Goal: Transaction & Acquisition: Subscribe to service/newsletter

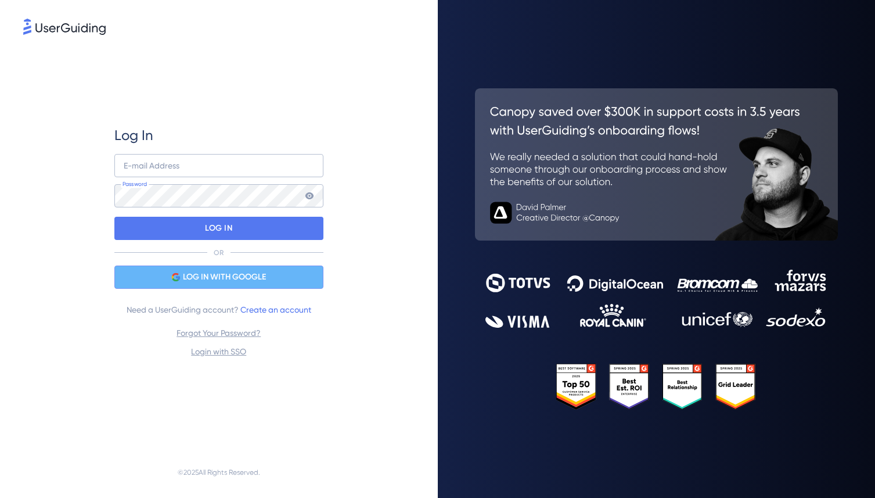
click at [243, 276] on span "LOG IN WITH GOOGLE" at bounding box center [224, 277] width 83 height 14
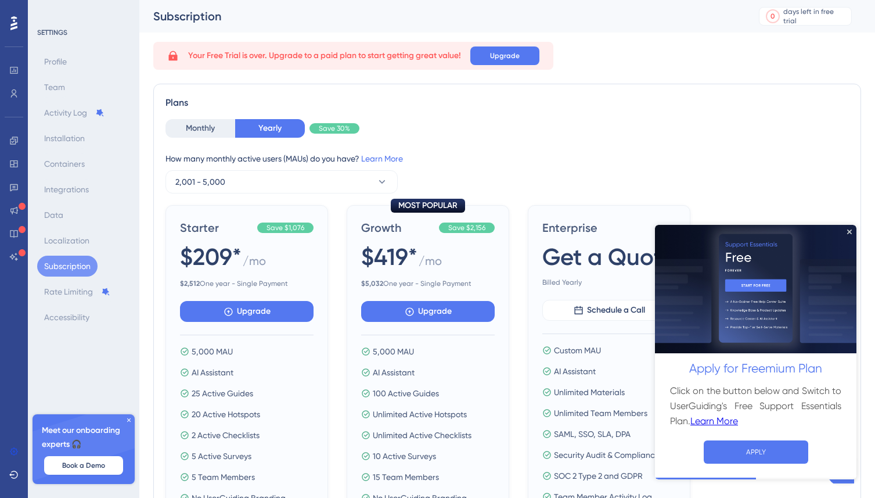
drag, startPoint x: 976, startPoint y: 300, endPoint x: 383, endPoint y: 17, distance: 656.3
click at [655, 224] on html "Apply for Freemium Plan Click on the button below and Switch to UserGuiding's F…" at bounding box center [755, 351] width 201 height 254
click at [213, 130] on button "Monthly" at bounding box center [200, 128] width 70 height 19
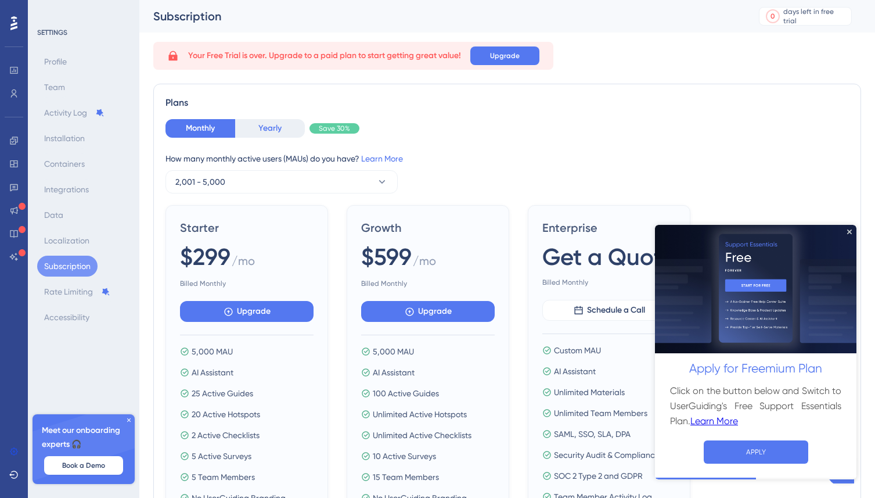
click at [255, 131] on button "Yearly" at bounding box center [270, 128] width 70 height 19
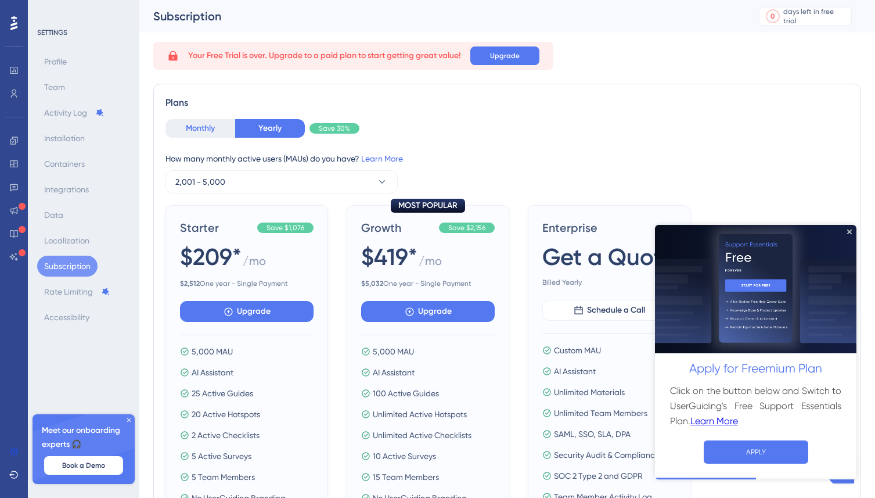
click at [204, 129] on button "Monthly" at bounding box center [200, 128] width 70 height 19
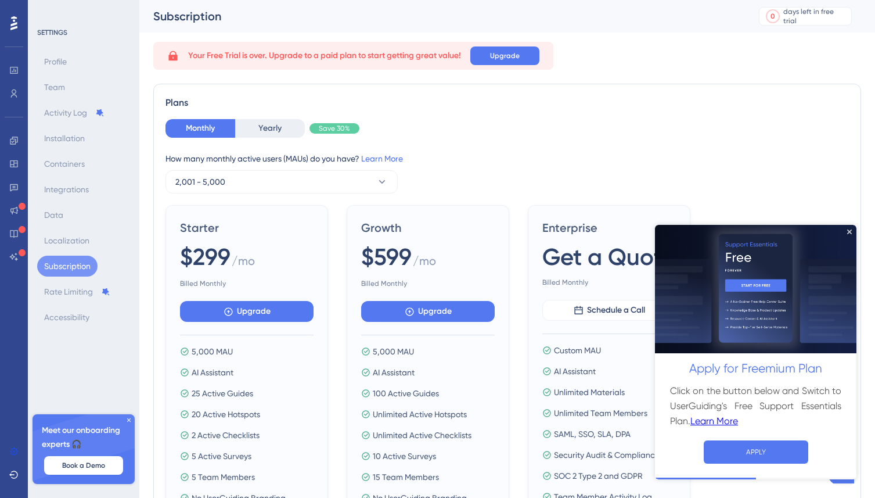
click at [401, 61] on span "Your Free Trial is over. Upgrade to a paid plan to start getting great value!" at bounding box center [324, 56] width 273 height 14
click at [261, 128] on button "Yearly" at bounding box center [270, 128] width 70 height 19
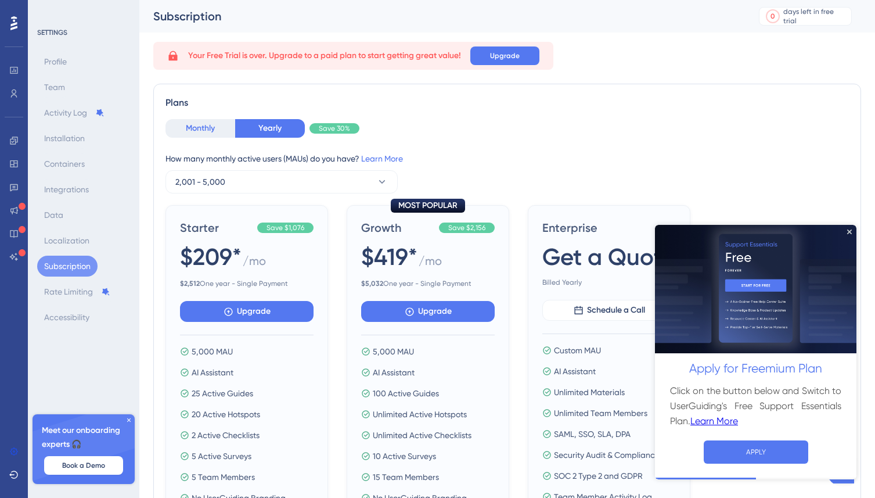
click at [206, 131] on button "Monthly" at bounding box center [200, 128] width 70 height 19
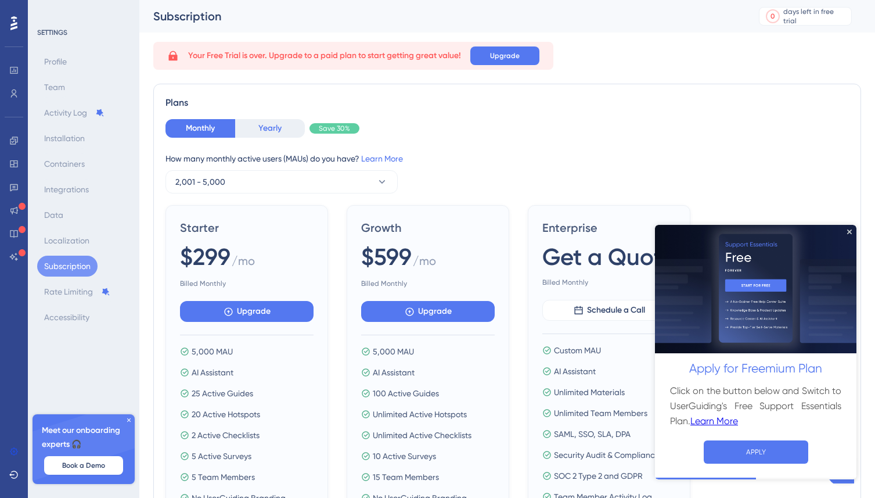
click at [256, 129] on button "Yearly" at bounding box center [270, 128] width 70 height 19
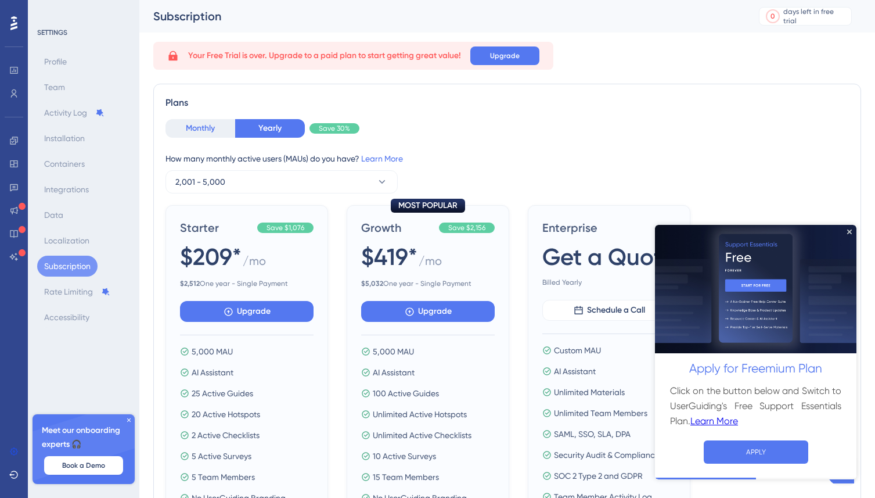
click at [219, 129] on button "Monthly" at bounding box center [200, 128] width 70 height 19
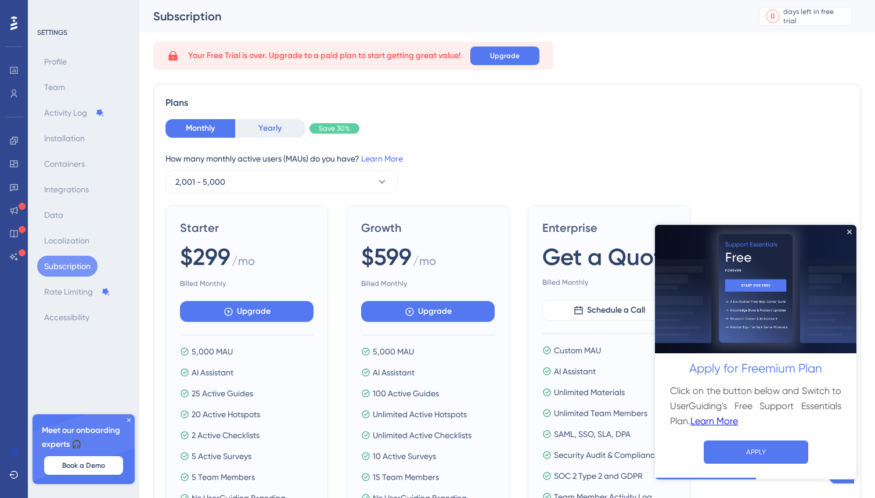
click at [257, 135] on button "Yearly" at bounding box center [270, 128] width 70 height 19
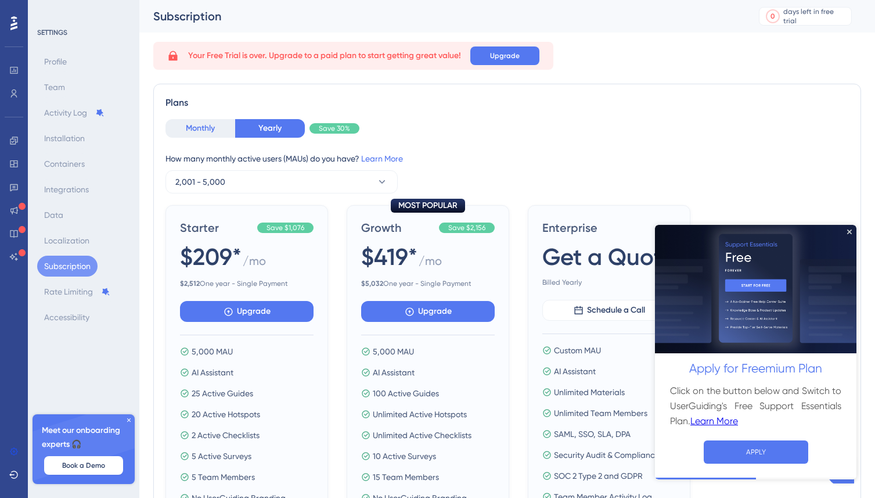
click at [221, 131] on button "Monthly" at bounding box center [200, 128] width 70 height 19
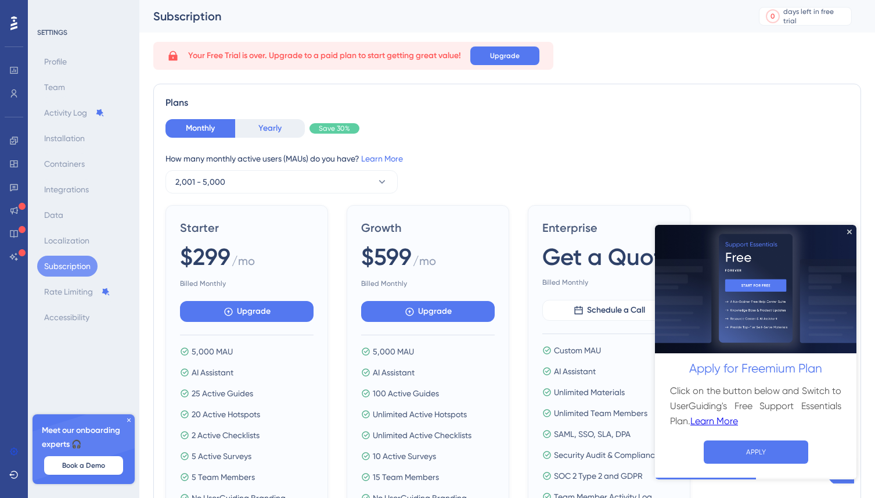
click at [258, 131] on button "Yearly" at bounding box center [270, 128] width 70 height 19
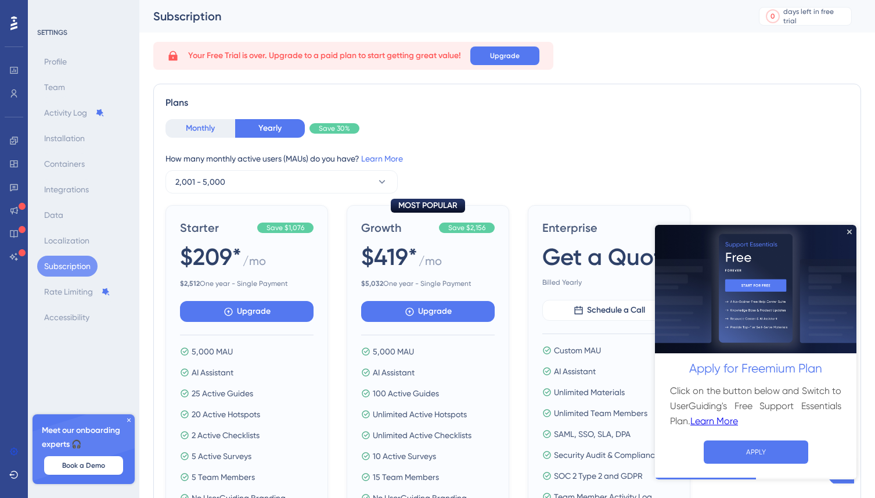
click at [215, 131] on button "Monthly" at bounding box center [200, 128] width 70 height 19
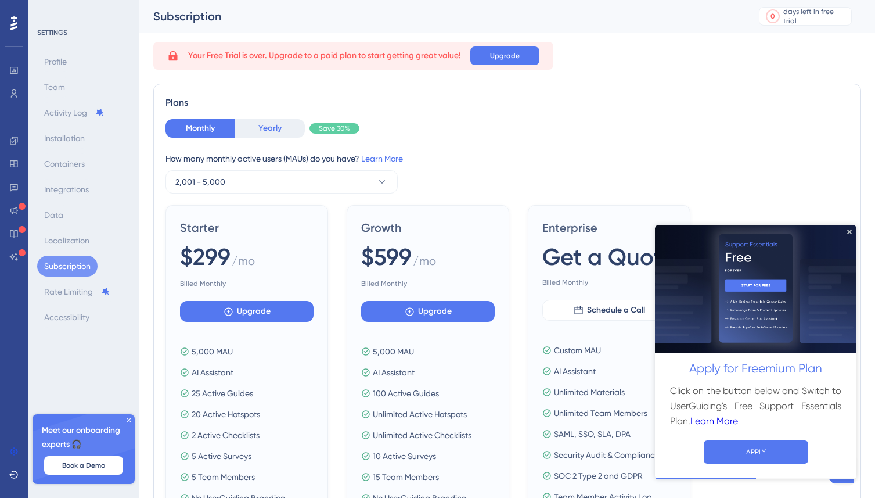
click at [258, 131] on button "Yearly" at bounding box center [270, 128] width 70 height 19
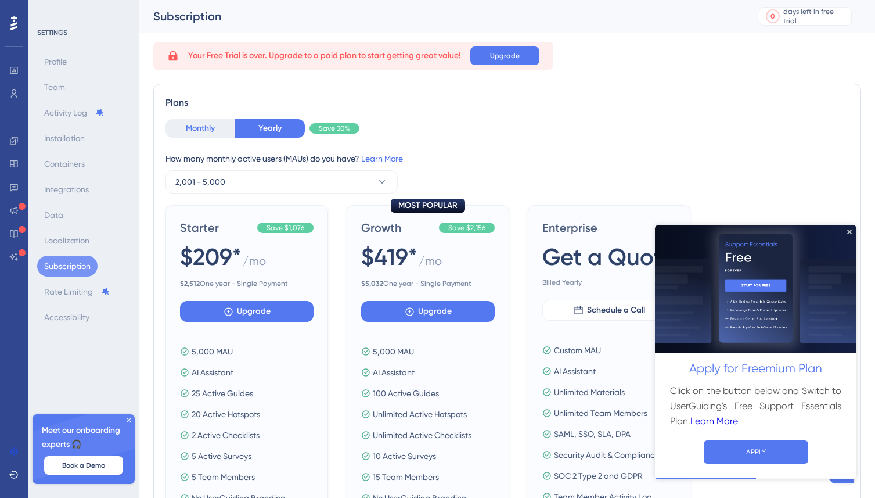
click at [219, 129] on button "Monthly" at bounding box center [200, 128] width 70 height 19
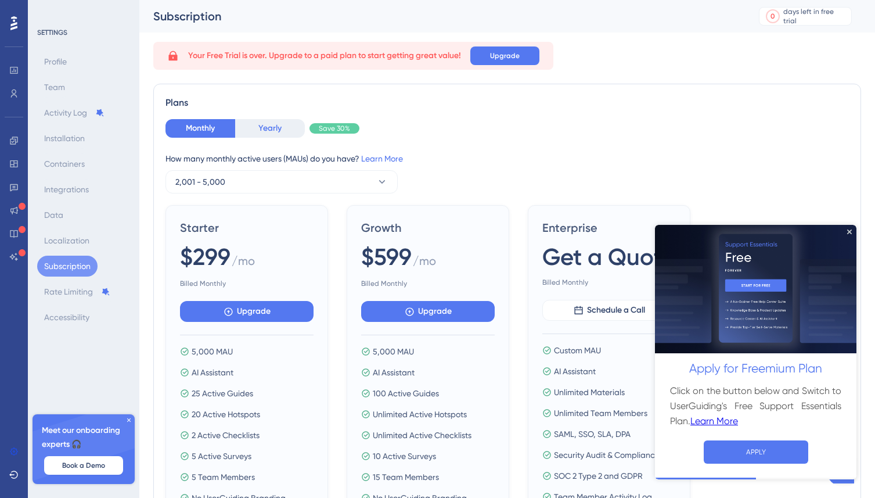
click at [252, 131] on button "Yearly" at bounding box center [270, 128] width 70 height 19
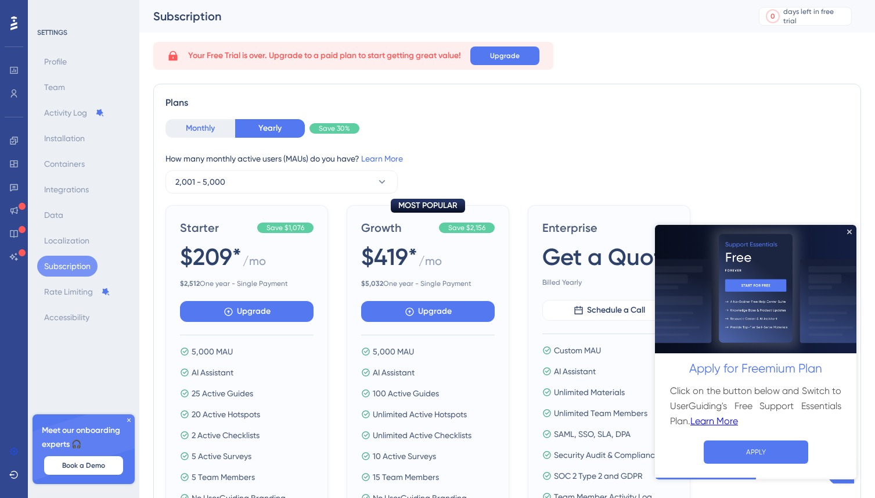
click at [201, 131] on button "Monthly" at bounding box center [200, 128] width 70 height 19
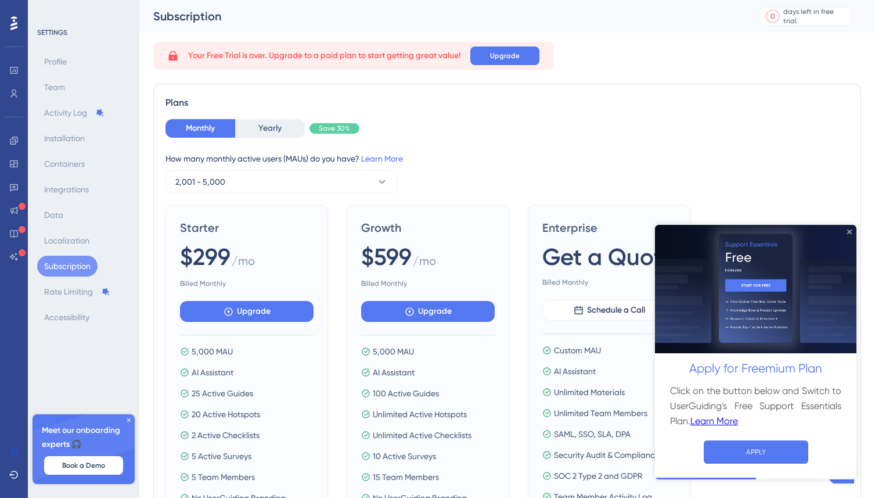
click at [851, 229] on icon "Close Preview" at bounding box center [849, 231] width 5 height 5
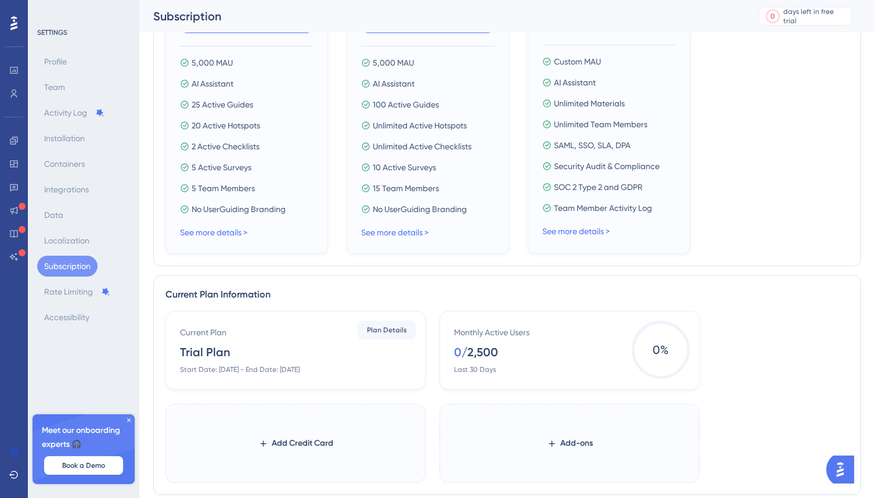
scroll to position [438, 0]
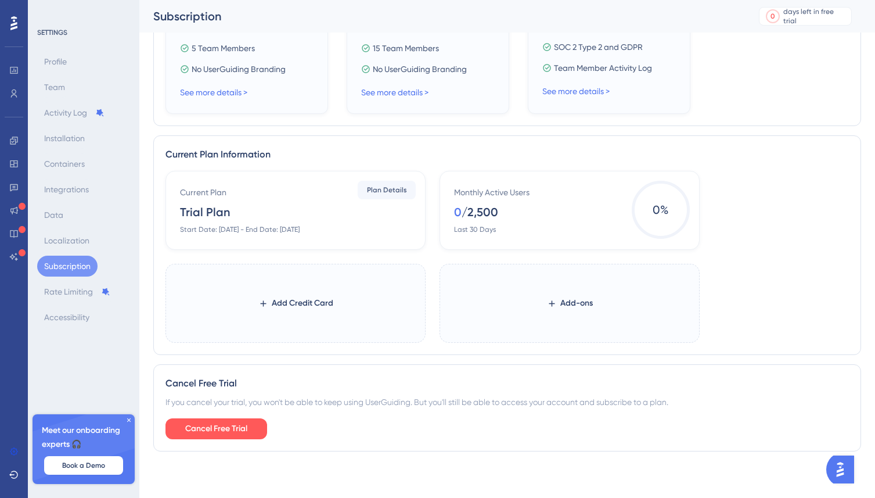
click at [244, 224] on div "Current Plan Trial Plan Start Date: [DATE] - End Date: [DATE]" at bounding box center [298, 209] width 236 height 49
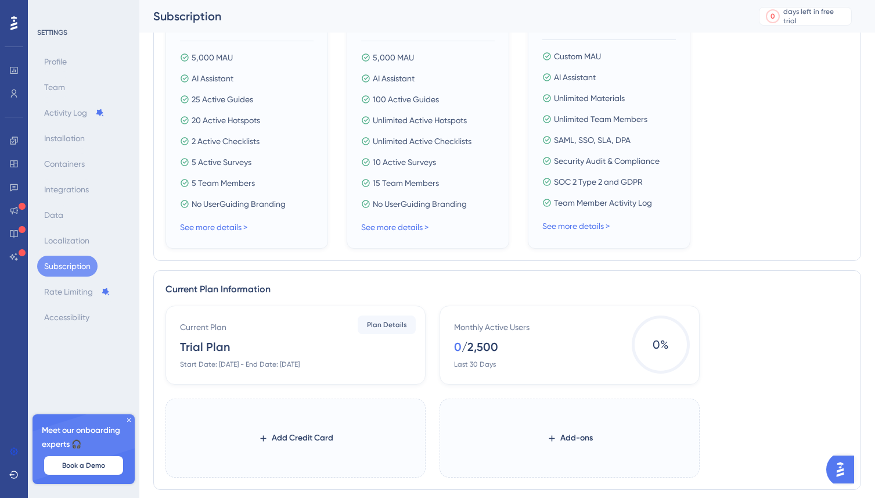
scroll to position [423, 0]
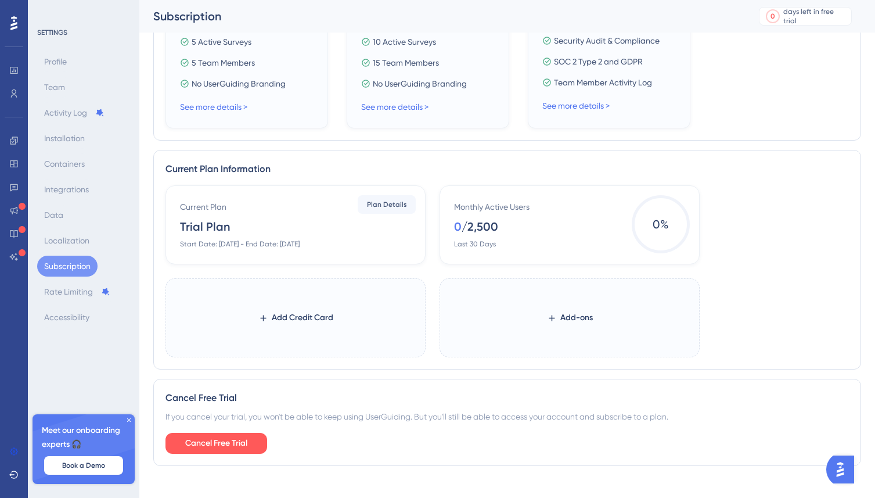
click at [261, 202] on div "Current Plan Trial Plan Start Date: [DATE] - End Date: [DATE]" at bounding box center [298, 224] width 236 height 49
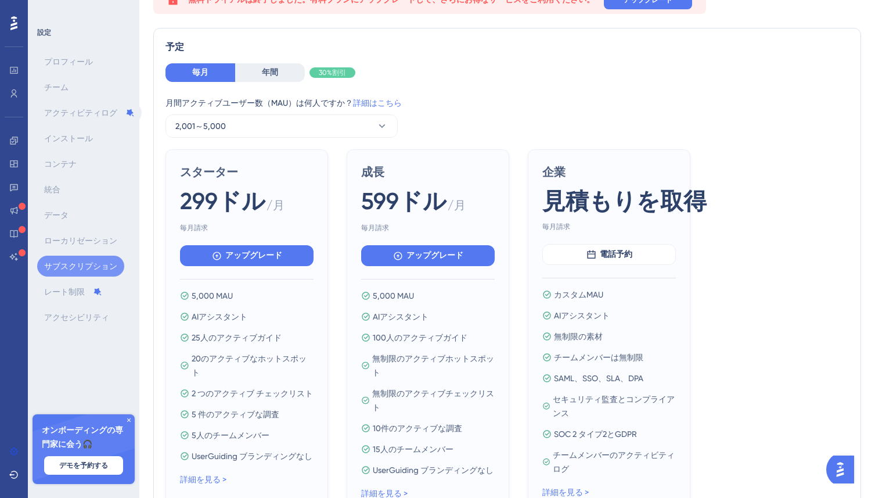
scroll to position [0, 0]
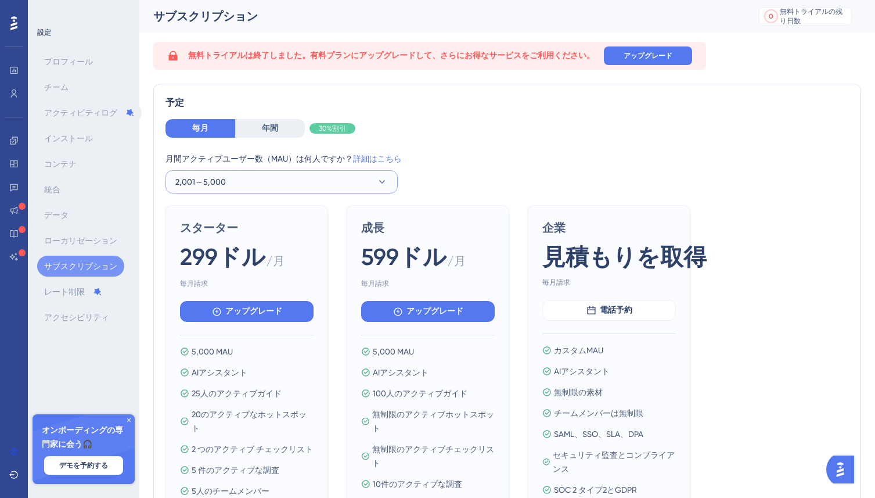
click at [364, 181] on button "2,001～5,000" at bounding box center [281, 181] width 232 height 23
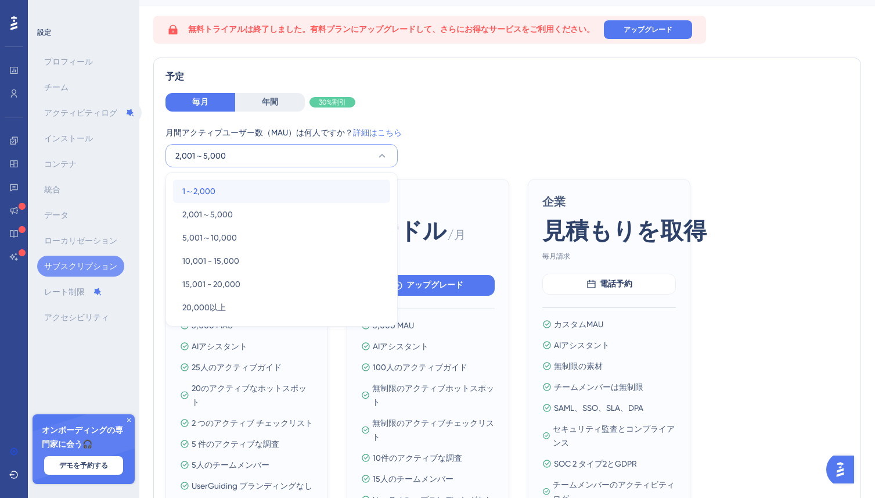
click at [364, 181] on div "1～2,000 1～2,000" at bounding box center [281, 190] width 199 height 23
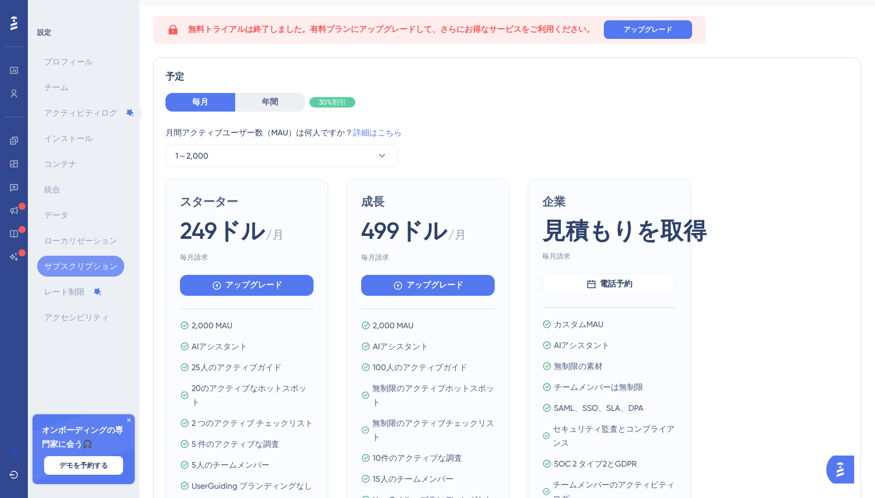
click at [437, 155] on div "月間アクティブユーザー数（MAU）は何人ですか？ 詳細はこちら 1～2,000" at bounding box center [506, 146] width 683 height 42
click at [277, 105] on font "年間" at bounding box center [270, 102] width 16 height 10
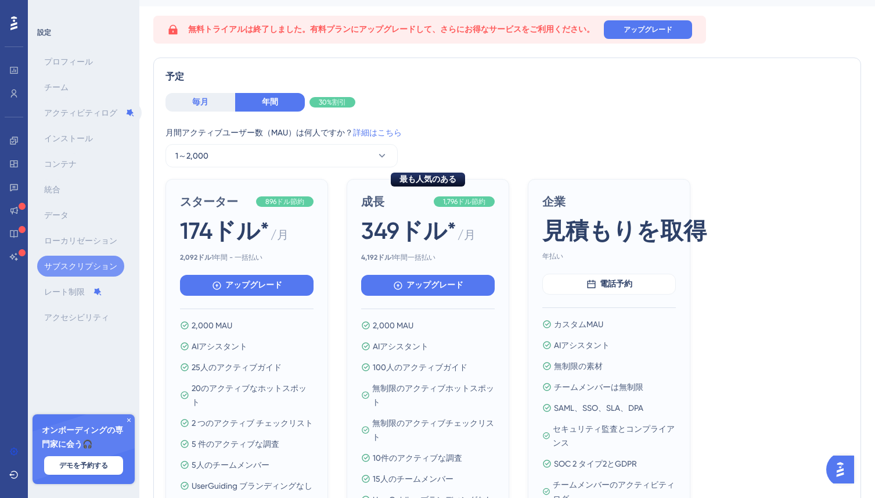
click at [209, 101] on button "毎月" at bounding box center [200, 102] width 70 height 19
